Goal: Task Accomplishment & Management: Manage account settings

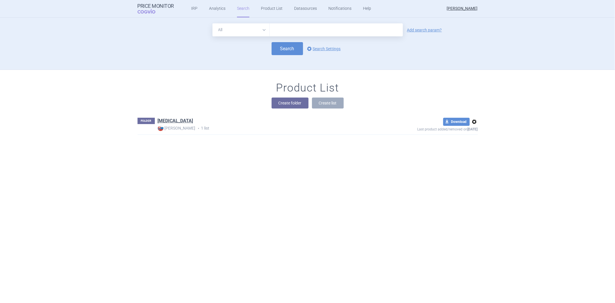
click at [316, 44] on div "Search options Search Settings" at bounding box center [308, 48] width 340 height 13
click at [313, 51] on link "options Search Settings" at bounding box center [323, 48] width 35 height 7
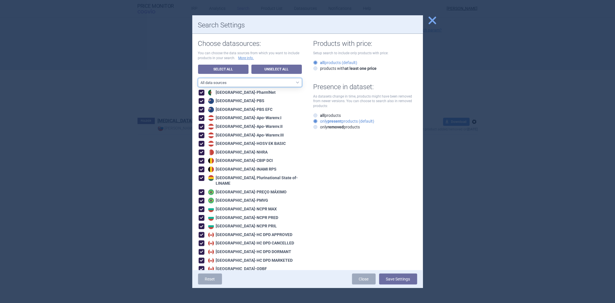
click at [279, 84] on select "All data sources CZ reference sources - Reimbursement SK reference sources - Of…" at bounding box center [250, 82] width 104 height 9
click at [285, 70] on link "Unselect All" at bounding box center [277, 69] width 50 height 9
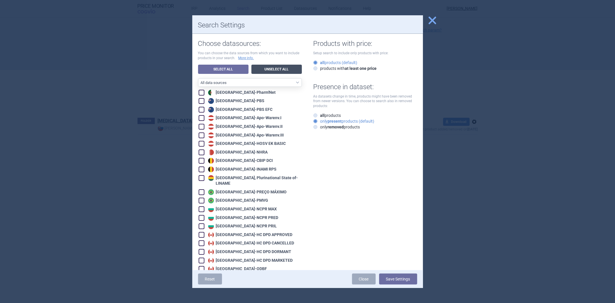
checkbox input "false"
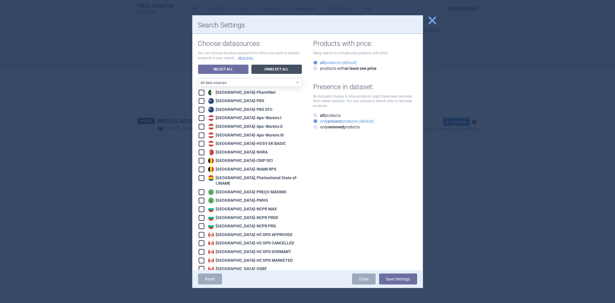
checkbox input "false"
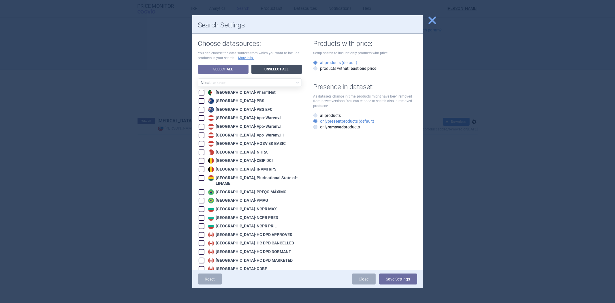
checkbox input "false"
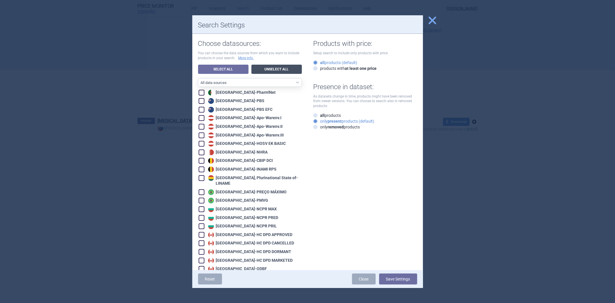
checkbox input "false"
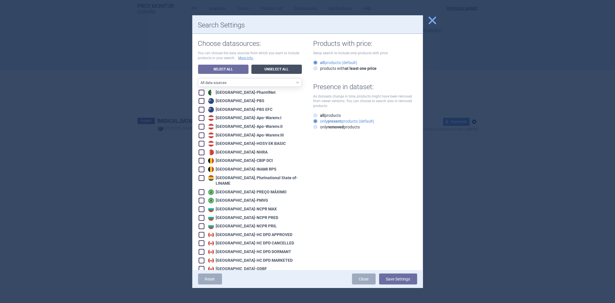
checkbox input "false"
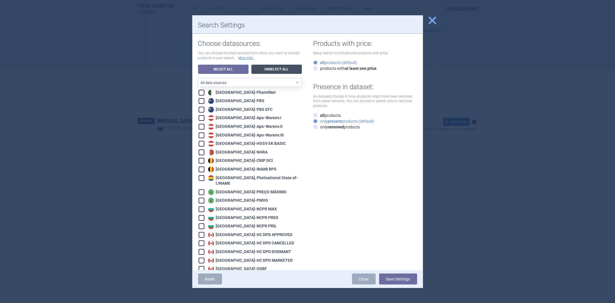
checkbox input "false"
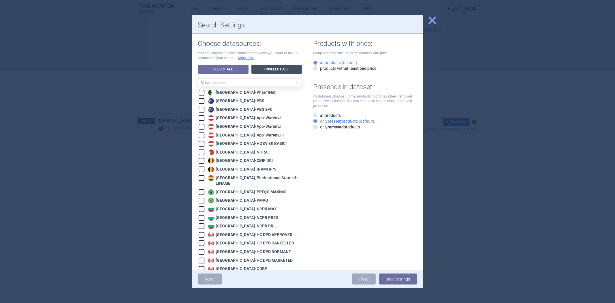
checkbox input "false"
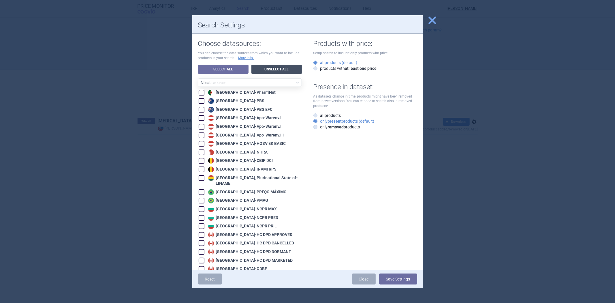
checkbox input "false"
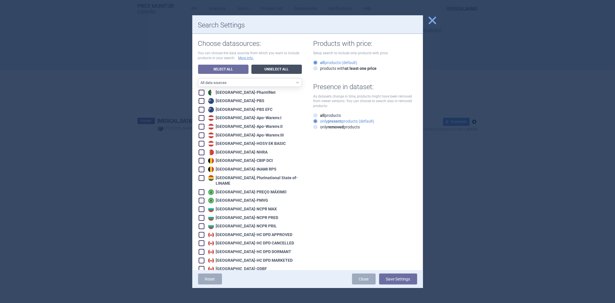
checkbox input "false"
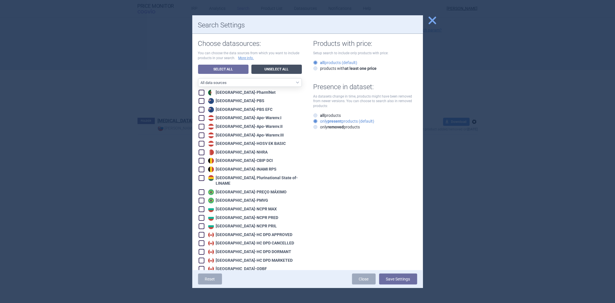
checkbox input "false"
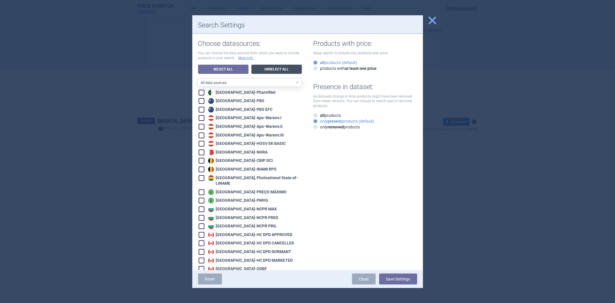
checkbox input "false"
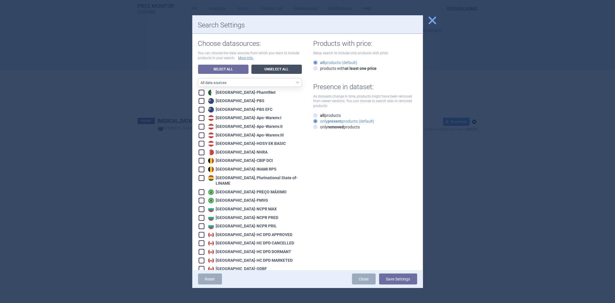
checkbox input "false"
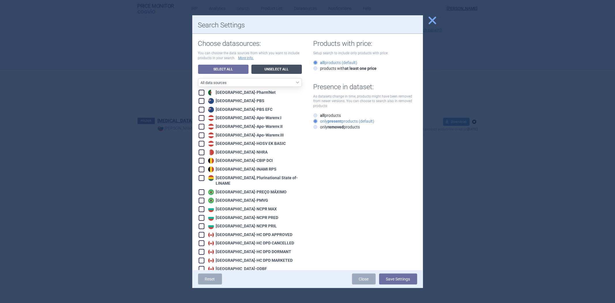
checkbox input "false"
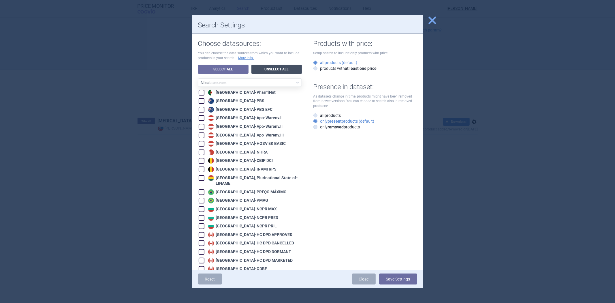
checkbox input "false"
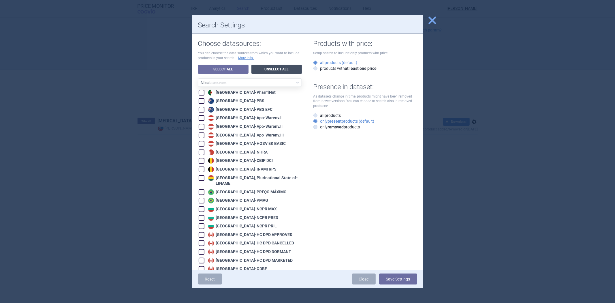
checkbox input "false"
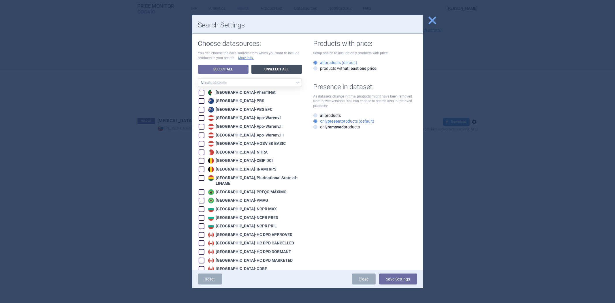
checkbox input "false"
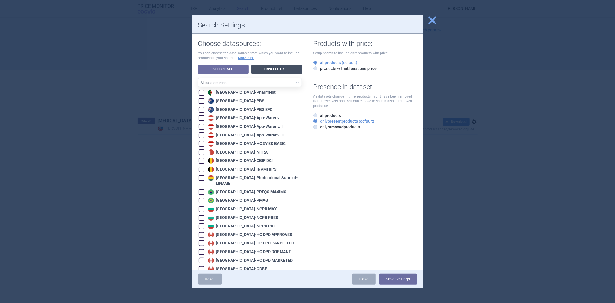
checkbox input "false"
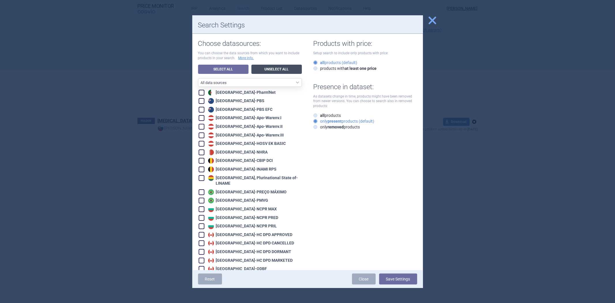
checkbox input "false"
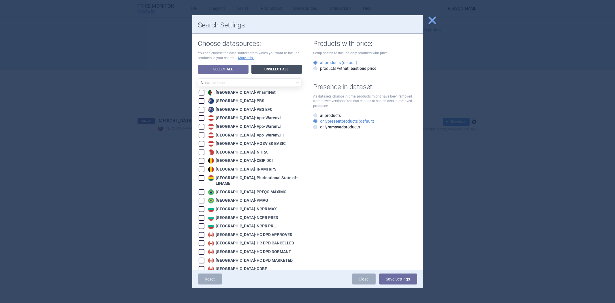
checkbox input "false"
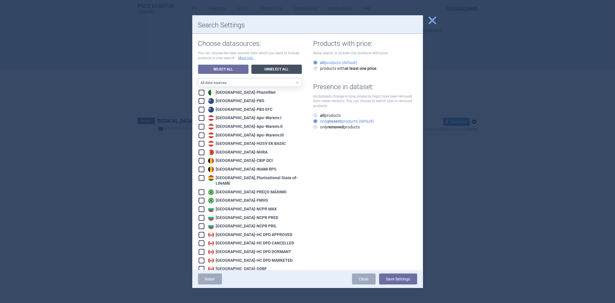
checkbox input "false"
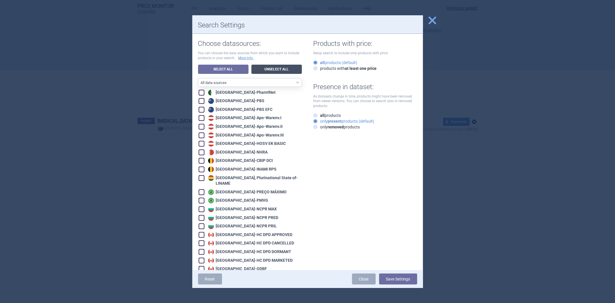
checkbox input "false"
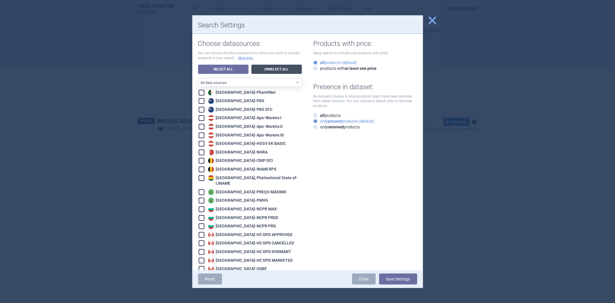
checkbox input "false"
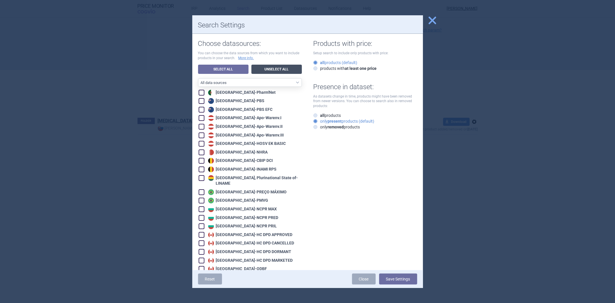
checkbox input "false"
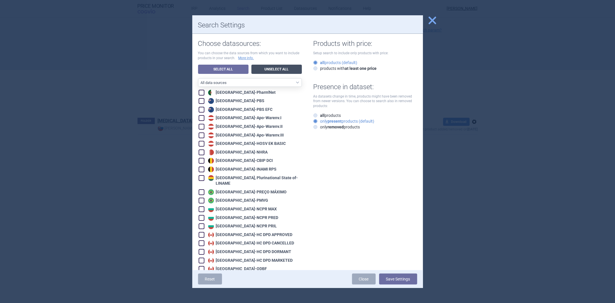
checkbox input "false"
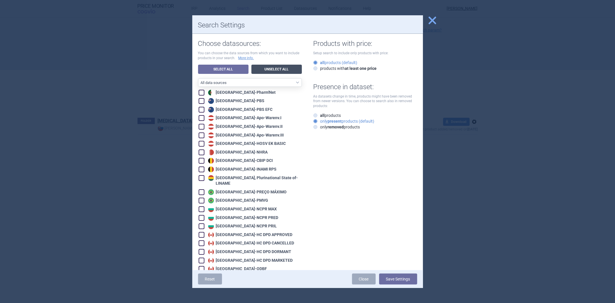
checkbox input "false"
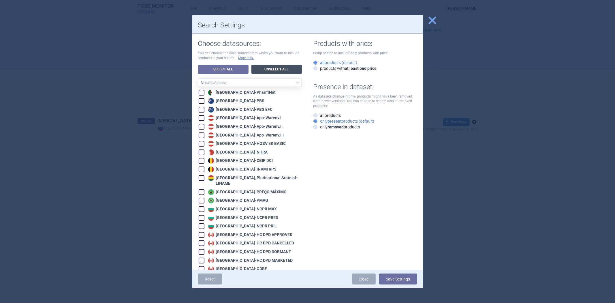
checkbox input "false"
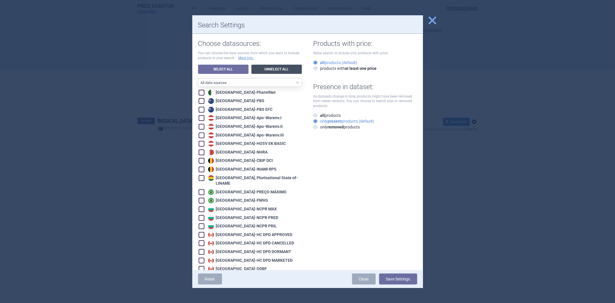
checkbox input "false"
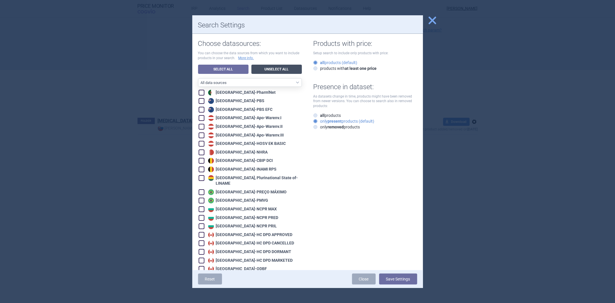
checkbox input "false"
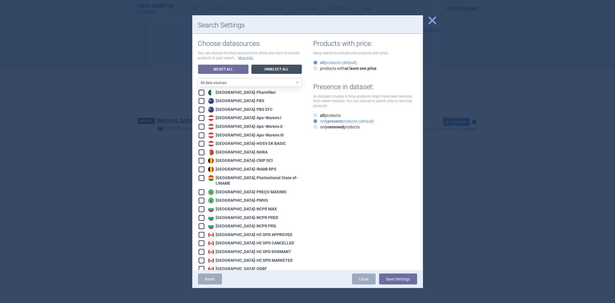
checkbox input "false"
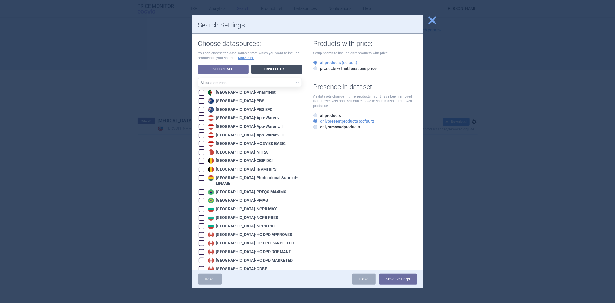
checkbox input "false"
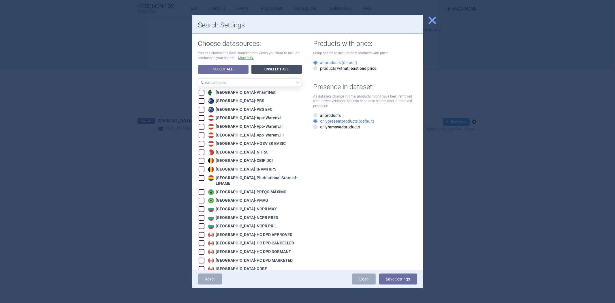
checkbox input "false"
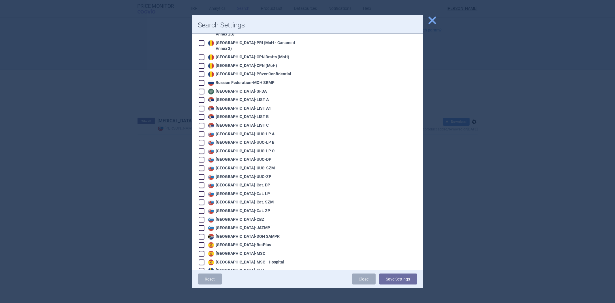
scroll to position [1204, 0]
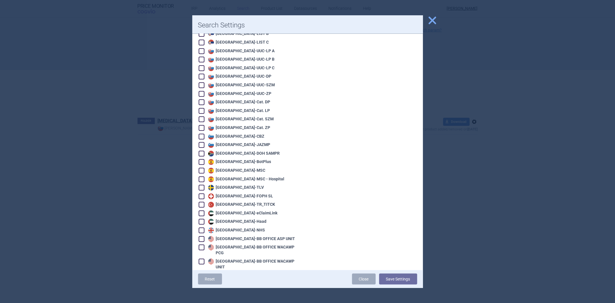
click at [246, 236] on div "United States - BB OFFICE ASP UNIT" at bounding box center [251, 239] width 89 height 6
checkbox input "true"
click at [243, 244] on div "United States - BB OFFICE WACAWP PCG" at bounding box center [254, 249] width 95 height 11
checkbox input "true"
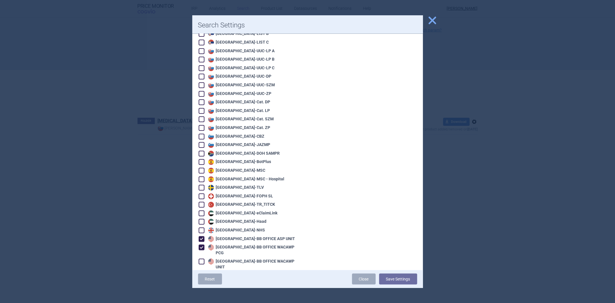
click at [241, 258] on div "United States - BB OFFICE WACAWP UNIT" at bounding box center [254, 263] width 95 height 11
checkbox input "true"
click at [239, 273] on div "United States - BB SELF WACAWP UNIT" at bounding box center [254, 276] width 94 height 6
checkbox input "true"
click at [235, 281] on div "United States - VA OPAL BIG4" at bounding box center [245, 284] width 76 height 6
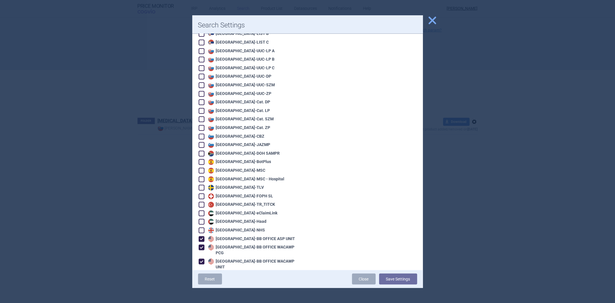
checkbox input "true"
click at [232, 290] on div "United States - VA OPAL FSS" at bounding box center [244, 293] width 74 height 6
checkbox input "true"
click at [230, 298] on div "United States - VA OPAL NC" at bounding box center [243, 301] width 72 height 6
checkbox input "true"
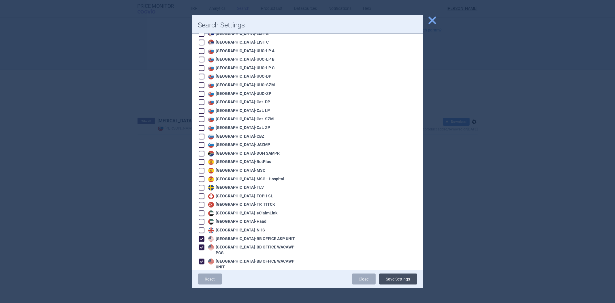
click at [388, 279] on button "Save Settings" at bounding box center [398, 278] width 38 height 11
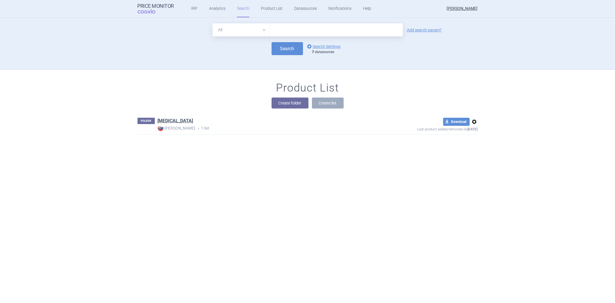
click at [281, 38] on form "All Brand Name ATC Company Active Substance Country Newer than Add search param…" at bounding box center [308, 39] width 340 height 32
click at [289, 32] on input "text" at bounding box center [336, 29] width 133 height 13
type input "humira"
click at [281, 44] on button "Search" at bounding box center [287, 48] width 31 height 13
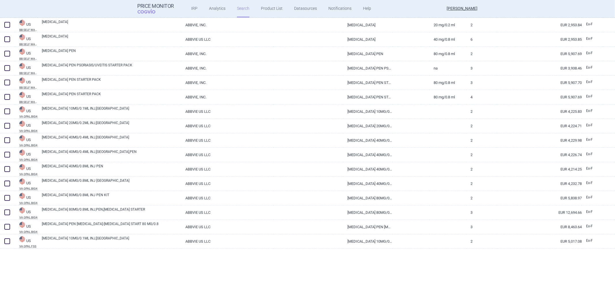
scroll to position [283, 0]
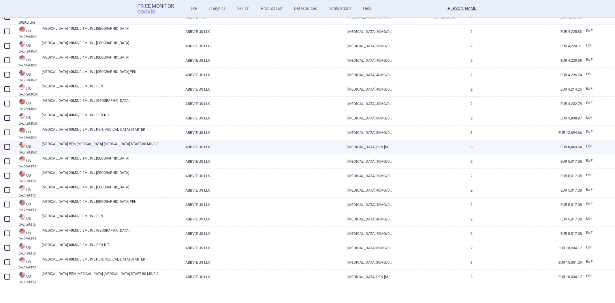
click at [252, 146] on link "ABBVIE US LLC" at bounding box center [227, 147] width 92 height 14
select select "EUR"
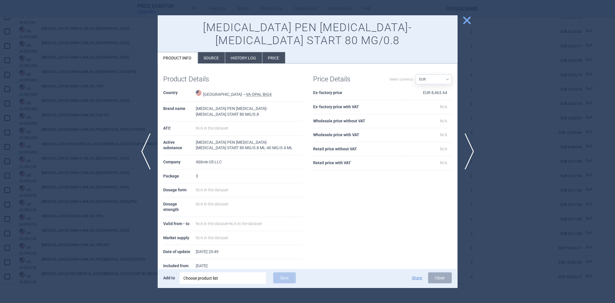
click at [87, 111] on div at bounding box center [307, 151] width 615 height 303
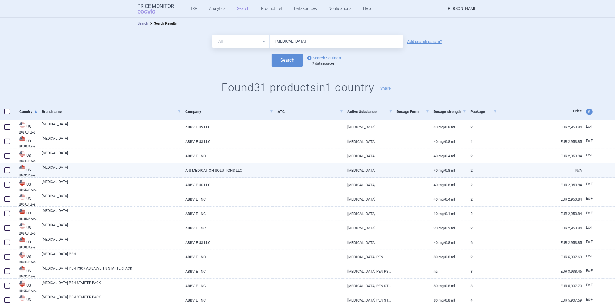
click at [138, 168] on link "HUMIRA" at bounding box center [111, 170] width 139 height 10
select select "EUR"
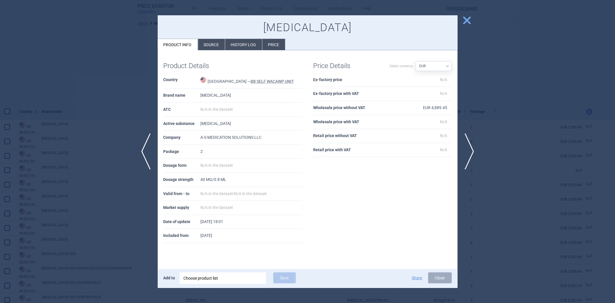
click at [110, 98] on div at bounding box center [307, 151] width 615 height 303
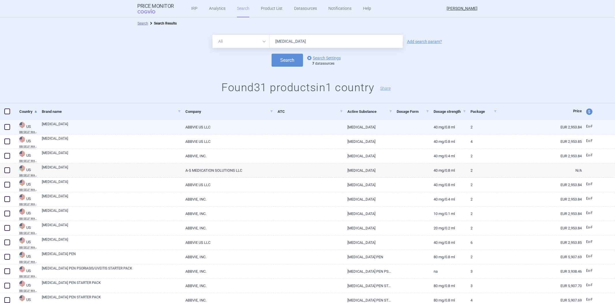
click at [89, 128] on link "HUMIRA" at bounding box center [111, 126] width 139 height 10
select select "EUR"
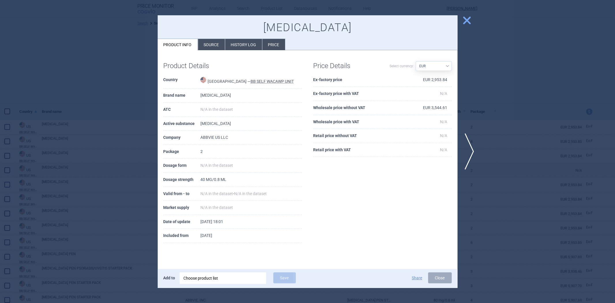
click at [91, 108] on div at bounding box center [307, 151] width 615 height 303
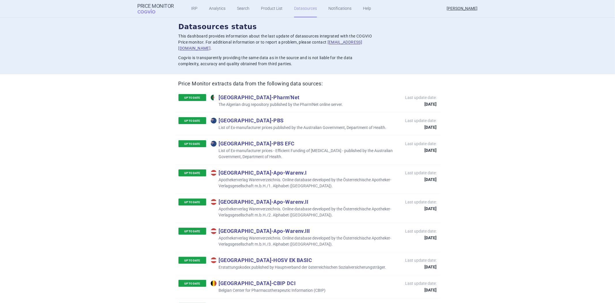
scroll to position [2690, 0]
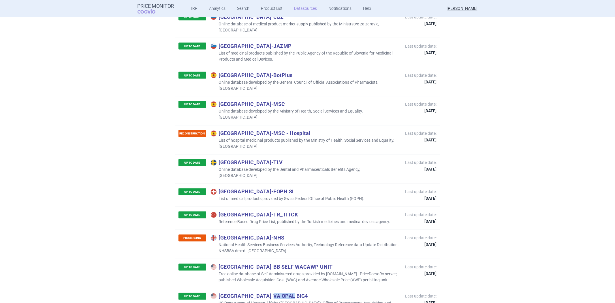
drag, startPoint x: 276, startPoint y: 211, endPoint x: 255, endPoint y: 211, distance: 21.1
click at [255, 293] on p "United States - VA OPAL BIG4" at bounding box center [305, 296] width 189 height 6
copy p "VA OPAL"
click at [296, 271] on p "Free online database of Self Administered drugs provided by BuyandBill.com - Pr…" at bounding box center [305, 277] width 189 height 12
drag, startPoint x: 353, startPoint y: 189, endPoint x: 325, endPoint y: 189, distance: 28.3
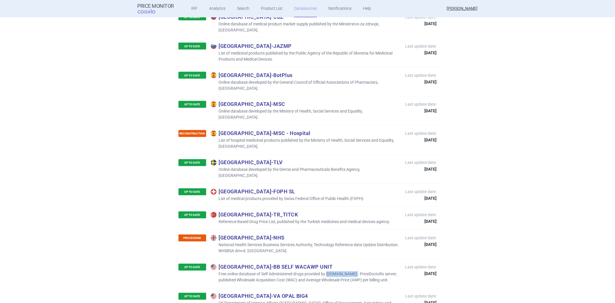
click at [325, 271] on p "Free online database of Self Administered drugs provided by [DOMAIN_NAME] - Pri…" at bounding box center [305, 277] width 189 height 12
copy p "BuyandBill.com"
click at [269, 259] on div "UP TO DATE United States - BB SELF WACAWP UNIT Free online database of Self Adm…" at bounding box center [307, 273] width 265 height 29
drag, startPoint x: 387, startPoint y: 219, endPoint x: 214, endPoint y: 217, distance: 173.6
click at [214, 293] on div "UP TO DATE United States - VA OPAL BIG4 US Department of Veteran Affairs (VA), …" at bounding box center [289, 303] width 221 height 20
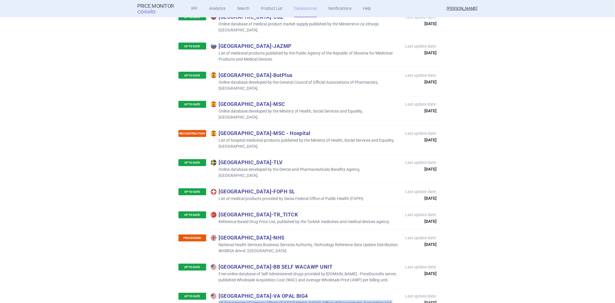
copy p "US Department of Veteran Affairs (VA), Office of Procurement, Acquisition and L…"
click at [301, 264] on p "United States - BB SELF WACAWP UNIT" at bounding box center [305, 267] width 189 height 6
click at [374, 271] on p "Free online database of Self Administered drugs provided by [DOMAIN_NAME] - Pri…" at bounding box center [305, 277] width 189 height 12
click at [321, 188] on p "Switzerland - FOPH SL" at bounding box center [288, 191] width 154 height 6
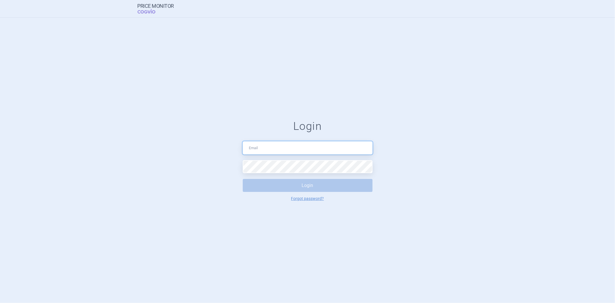
click at [296, 139] on div "Login Login Forgot password?" at bounding box center [308, 160] width 130 height 81
click at [291, 145] on input "text" at bounding box center [308, 147] width 130 height 13
type input "jiri.pchalek@cogvio.com"
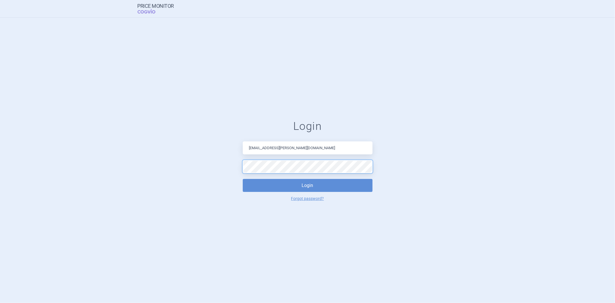
click at [243, 179] on button "Login" at bounding box center [308, 185] width 130 height 13
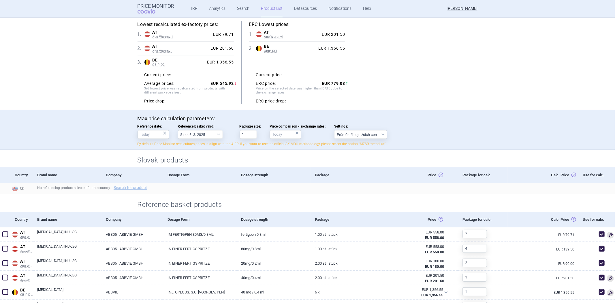
scroll to position [160, 0]
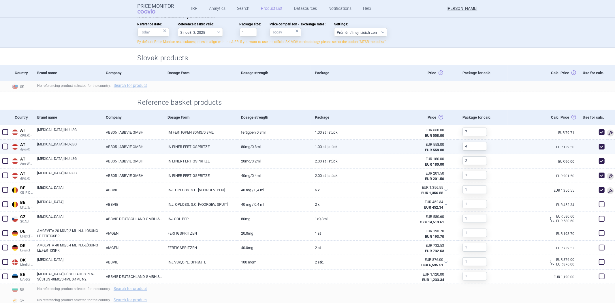
click at [599, 145] on span at bounding box center [602, 147] width 6 height 6
checkbox input "false"
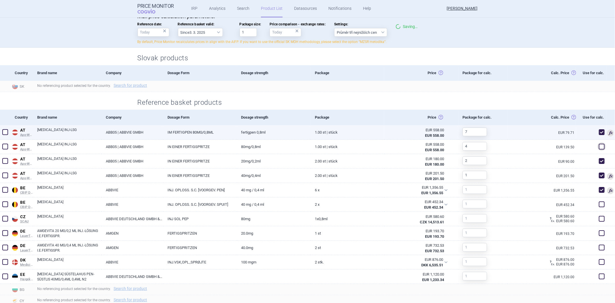
click at [599, 131] on span at bounding box center [602, 132] width 6 height 6
checkbox input "false"
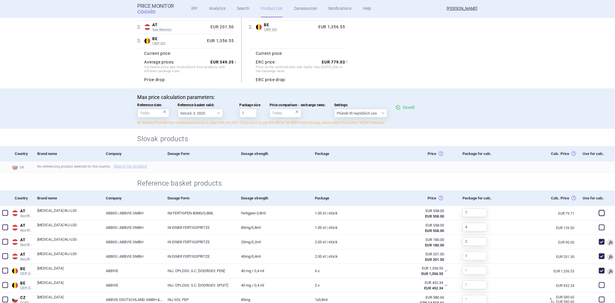
scroll to position [0, 0]
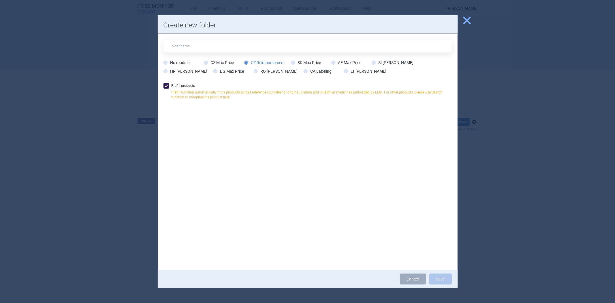
click at [299, 98] on p "Prefill function automatically finds products across reference countries for or…" at bounding box center [312, 95] width 280 height 10
checkbox input "false"
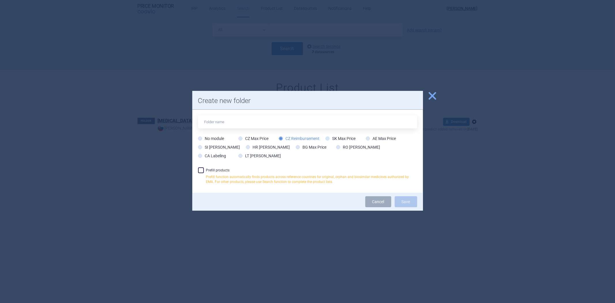
click at [433, 94] on span "close" at bounding box center [432, 96] width 10 height 10
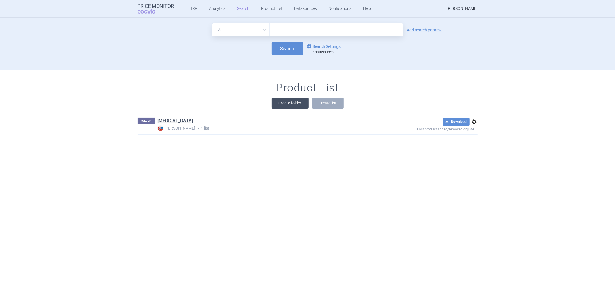
click at [284, 104] on button "Create folder" at bounding box center [290, 102] width 37 height 11
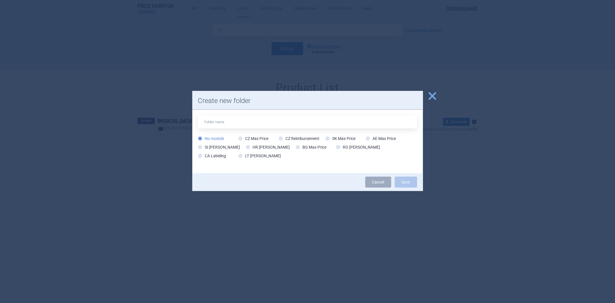
click at [296, 142] on div "No module CZ Max Price CZ Reimbursement SK Max Price AE Max Price SI Max Price …" at bounding box center [307, 149] width 219 height 26
click at [298, 139] on label "CZ Reimbursement" at bounding box center [299, 139] width 41 height 6
click at [285, 139] on input "CZ Reimbursement" at bounding box center [282, 139] width 6 height 6
radio input "true"
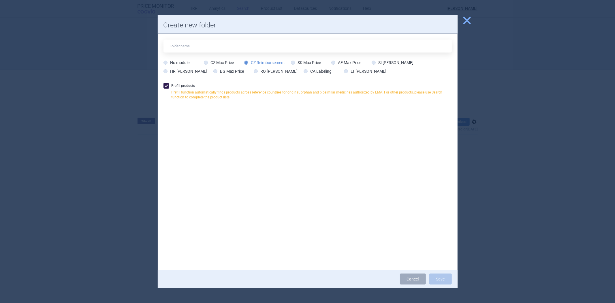
click at [469, 25] on button "close" at bounding box center [465, 20] width 14 height 11
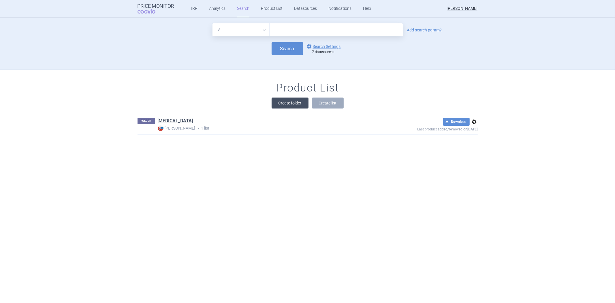
click at [286, 100] on button "Create folder" at bounding box center [290, 102] width 37 height 11
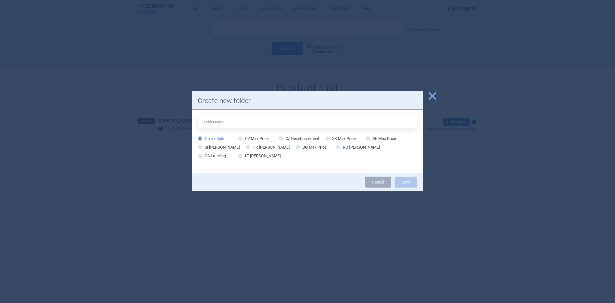
click at [294, 143] on div "No module CZ Max Price CZ Reimbursement SK Max Price AE Max Price SI Max Price …" at bounding box center [307, 149] width 219 height 26
click at [296, 136] on label "CZ Reimbursement" at bounding box center [299, 139] width 41 height 6
click at [285, 136] on input "CZ Reimbursement" at bounding box center [282, 139] width 6 height 6
radio input "true"
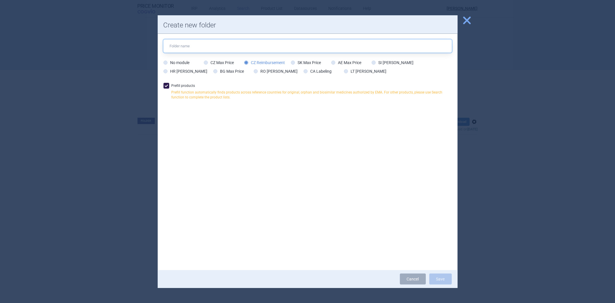
click at [251, 49] on input "text" at bounding box center [308, 46] width 288 height 13
type input "Pokus"
click at [440, 277] on button "Save" at bounding box center [440, 278] width 22 height 11
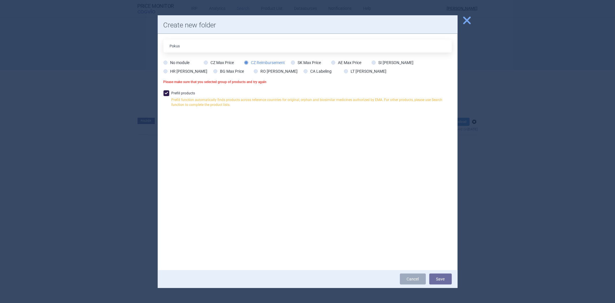
drag, startPoint x: 474, startPoint y: 22, endPoint x: 469, endPoint y: 22, distance: 4.9
click at [474, 22] on div at bounding box center [307, 151] width 615 height 303
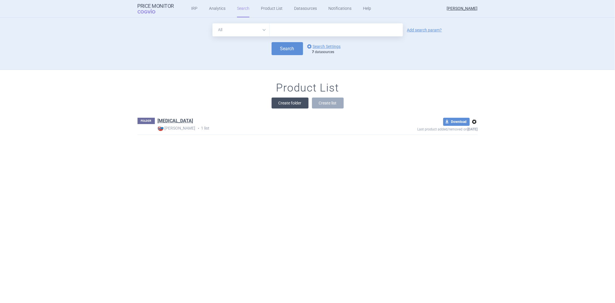
click at [288, 102] on button "Create folder" at bounding box center [290, 102] width 37 height 11
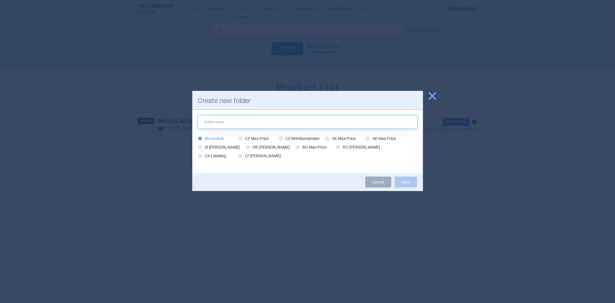
click at [320, 121] on input "text" at bounding box center [307, 121] width 219 height 13
type input "Statiny"
click at [292, 139] on label "CZ Reimbursement" at bounding box center [299, 139] width 41 height 6
click at [279, 136] on input "CZ Reimbursement" at bounding box center [282, 139] width 6 height 6
radio input "true"
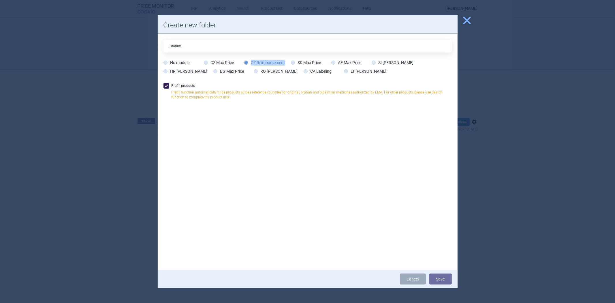
drag, startPoint x: 286, startPoint y: 59, endPoint x: 250, endPoint y: 62, distance: 36.2
click at [250, 62] on div "No module CZ Max Price CZ Reimbursement SK Max Price AE Max Price SI Max Price …" at bounding box center [308, 68] width 288 height 17
copy label "CZ Reimbursement"
click at [307, 76] on div "No module CZ Max Price CZ Reimbursement SK Max Price AE Max Price SI Max Price …" at bounding box center [308, 68] width 288 height 17
copy label "Prefill products"
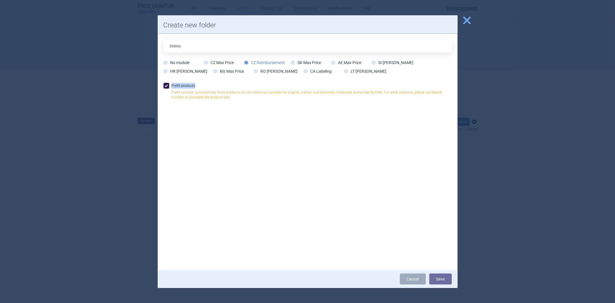
drag, startPoint x: 199, startPoint y: 85, endPoint x: 172, endPoint y: 85, distance: 27.4
click at [172, 85] on label "Prefill products Prefill function automatically finds products across reference…" at bounding box center [308, 93] width 288 height 20
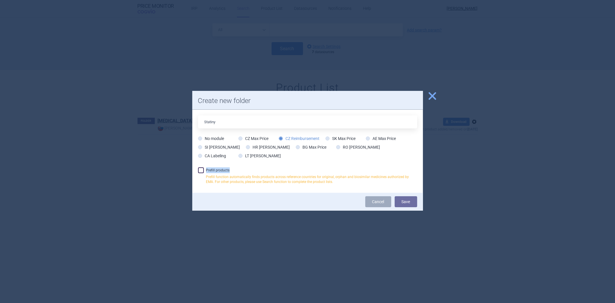
click at [261, 163] on div "Statiny No module CZ Max Price CZ Reimbursement SK Max Price AE Max Price SI Ma…" at bounding box center [307, 151] width 231 height 83
click at [258, 171] on label "Prefill products Prefill function automatically finds products across reference…" at bounding box center [307, 177] width 219 height 20
checkbox input "true"
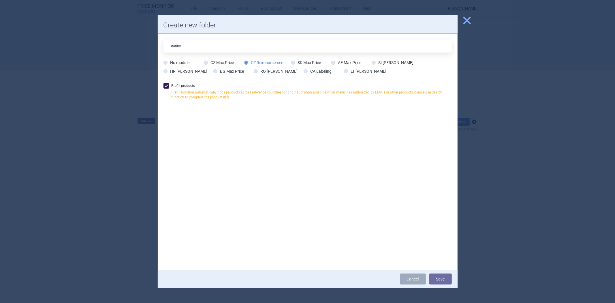
click at [201, 78] on div "Statiny No module CZ Max Price CZ Reimbursement SK Max Price AE Max Price SI Ma…" at bounding box center [308, 61] width 288 height 43
click at [466, 20] on span "close" at bounding box center [467, 20] width 10 height 10
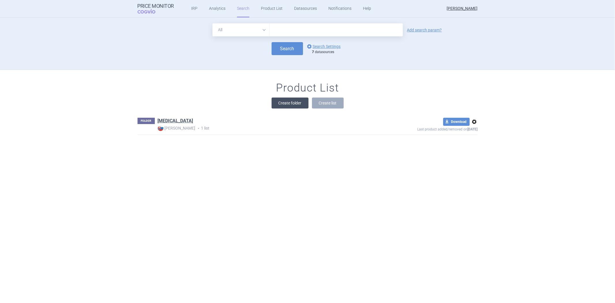
click at [290, 104] on button "Create folder" at bounding box center [290, 102] width 37 height 11
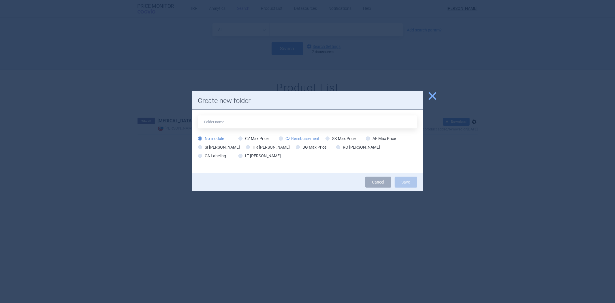
click at [304, 140] on label "CZ Reimbursement" at bounding box center [299, 139] width 41 height 6
click at [285, 140] on input "CZ Reimbursement" at bounding box center [282, 139] width 6 height 6
radio input "true"
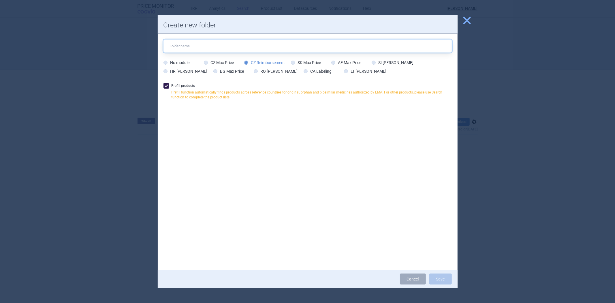
click at [264, 44] on input "text" at bounding box center [308, 46] width 288 height 13
type input "Pokus"
click at [441, 278] on button "Save" at bounding box center [440, 278] width 22 height 11
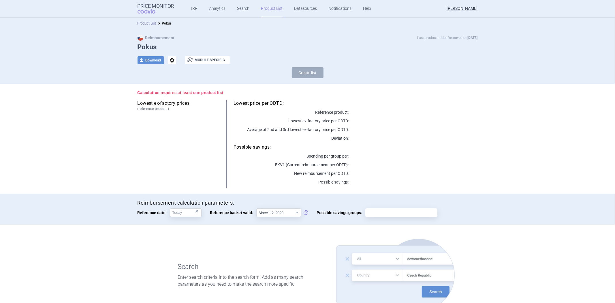
click at [261, 7] on link "Product List" at bounding box center [272, 8] width 22 height 17
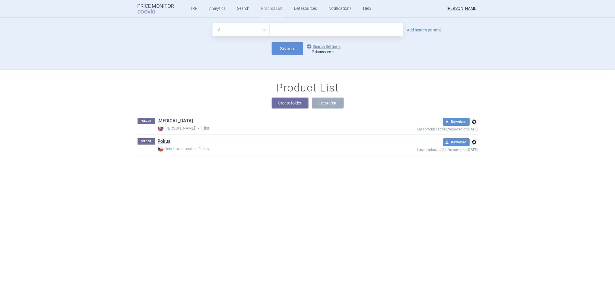
click at [290, 110] on div "Product List Create folder Create list" at bounding box center [307, 97] width 363 height 33
click at [290, 103] on button "Create folder" at bounding box center [290, 102] width 37 height 11
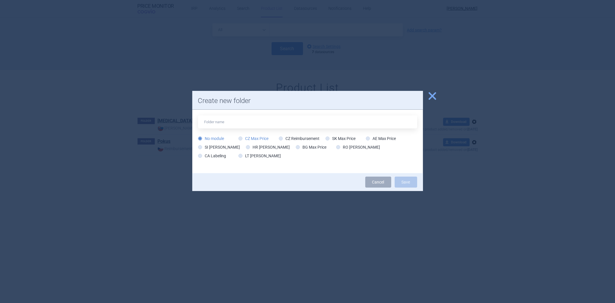
click at [262, 136] on label "CZ Max Price" at bounding box center [254, 139] width 30 height 6
click at [245, 136] on input "CZ Max Price" at bounding box center [242, 139] width 6 height 6
radio input "true"
click at [288, 137] on label "CZ Reimbursement" at bounding box center [299, 139] width 41 height 6
click at [285, 137] on input "CZ Reimbursement" at bounding box center [282, 139] width 6 height 6
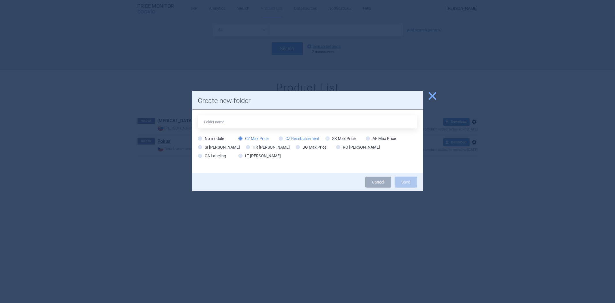
radio input "true"
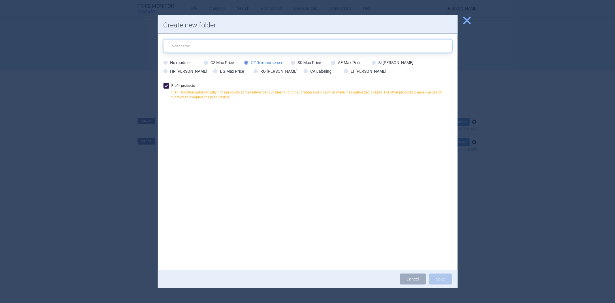
click at [239, 45] on input "text" at bounding box center [308, 46] width 288 height 13
click at [472, 21] on span "close" at bounding box center [467, 20] width 10 height 10
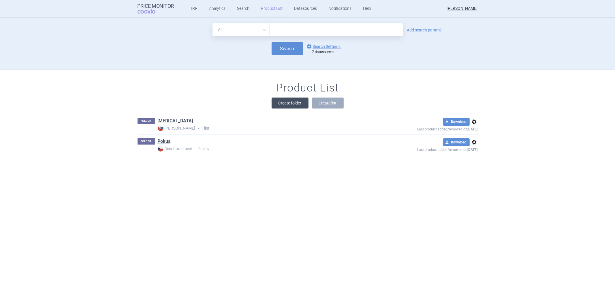
click at [297, 104] on button "Create folder" at bounding box center [290, 102] width 37 height 11
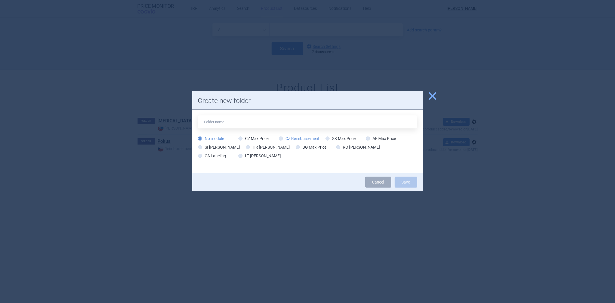
click at [304, 137] on label "CZ Reimbursement" at bounding box center [299, 139] width 41 height 6
click at [285, 137] on input "CZ Reimbursement" at bounding box center [282, 139] width 6 height 6
radio input "true"
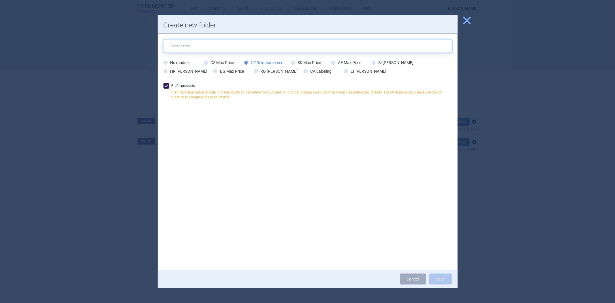
click at [222, 45] on input "text" at bounding box center [308, 46] width 288 height 13
type input "Statiny"
click at [433, 281] on button "Save" at bounding box center [440, 278] width 22 height 11
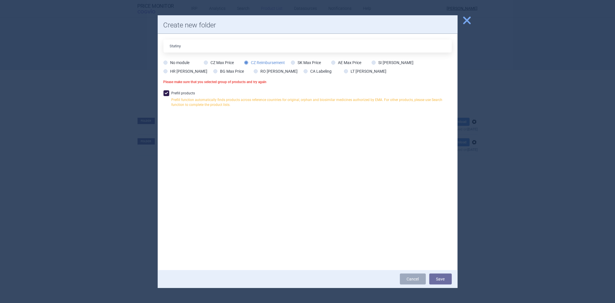
click at [214, 80] on p "Please make sure that you selected group of products and try again" at bounding box center [308, 82] width 288 height 5
copy div "Please make sure that you selected group of products and try again"
click at [335, 108] on label "Prefill products Prefill function automatically finds products across reference…" at bounding box center [308, 100] width 288 height 20
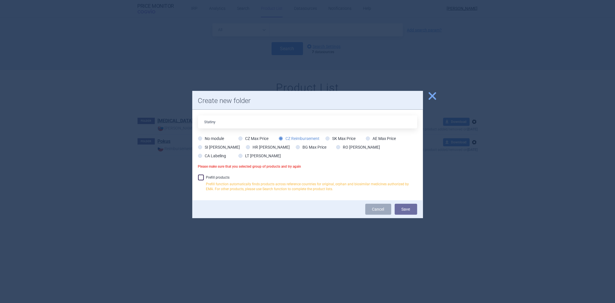
click at [226, 174] on div "Statiny No module CZ Max Price CZ Reimbursement SK Max Price AE Max Price SI Ma…" at bounding box center [307, 155] width 231 height 91
click at [223, 175] on label "Prefill products Prefill function automatically finds products across reference…" at bounding box center [307, 184] width 219 height 20
checkbox input "true"
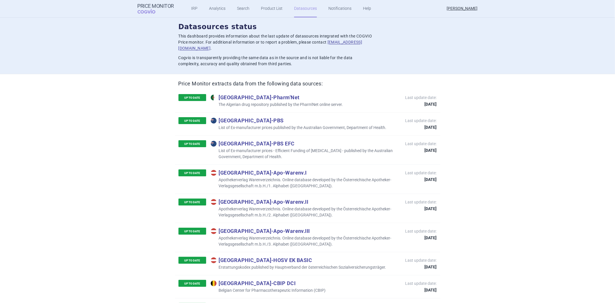
scroll to position [2690, 0]
